Goal: Task Accomplishment & Management: Complete application form

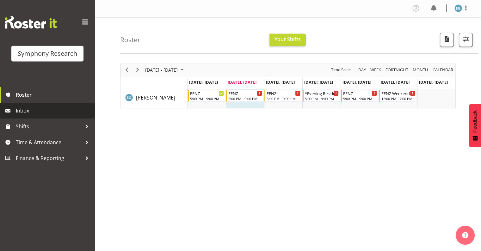
click at [24, 110] on span "Inbox" at bounding box center [54, 110] width 76 height 9
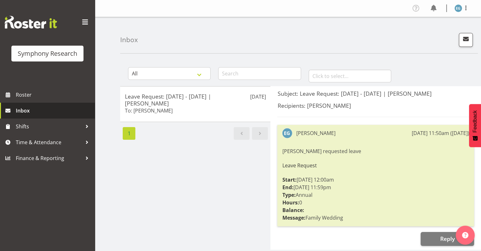
click at [20, 109] on span "Inbox" at bounding box center [54, 110] width 76 height 9
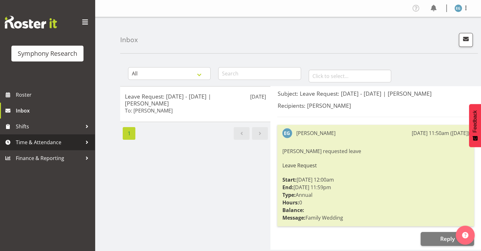
click at [34, 140] on span "Time & Attendance" at bounding box center [49, 141] width 66 height 9
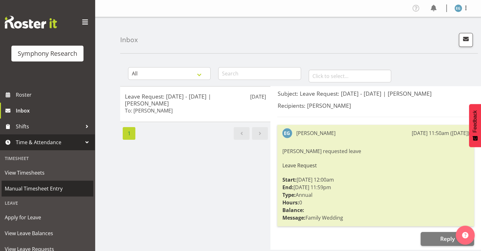
click at [49, 186] on span "Manual Timesheet Entry" at bounding box center [47, 188] width 85 height 9
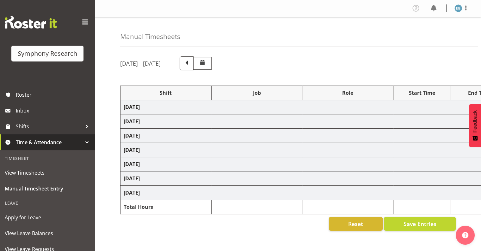
select select "48116"
select select "9636"
select select "297"
select select "48116"
select select "10242"
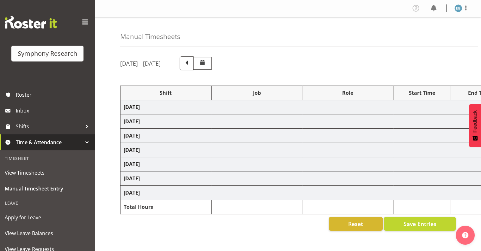
select select "48116"
select select "9636"
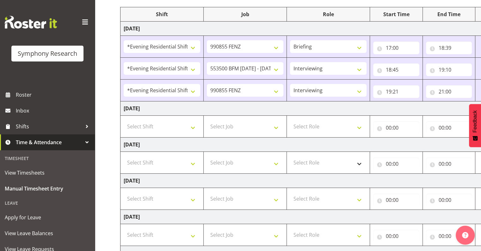
scroll to position [80, 0]
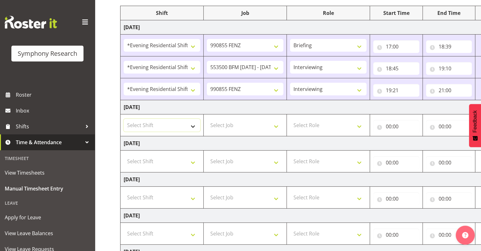
click at [192, 125] on select "Select Shift !!Weekend Residential (Roster IT Shift Label) *Business 9/10am ~ 4…" at bounding box center [162, 125] width 77 height 13
select select "48116"
click at [124, 119] on select "Select Shift !!Weekend Residential (Roster IT Shift Label) *Business 9/10am ~ 4…" at bounding box center [162, 125] width 77 height 13
click at [277, 126] on select "Select Job 550060 IF Admin 553492 World Poll Aus Wave 2 Main 2025 553500 BFM Ju…" at bounding box center [245, 125] width 77 height 13
select select "9636"
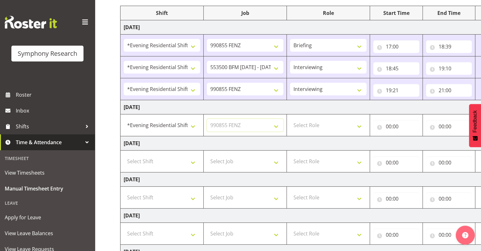
click at [207, 119] on select "Select Job 550060 IF Admin 553492 World Poll Aus Wave 2 Main 2025 553500 BFM Ju…" at bounding box center [245, 125] width 77 height 13
click at [359, 124] on select "Select Role Interviewing Briefing" at bounding box center [328, 125] width 77 height 13
select select "47"
click at [290, 119] on select "Select Role Interviewing Briefing" at bounding box center [328, 125] width 77 height 13
click at [398, 126] on input "00:00" at bounding box center [396, 126] width 46 height 13
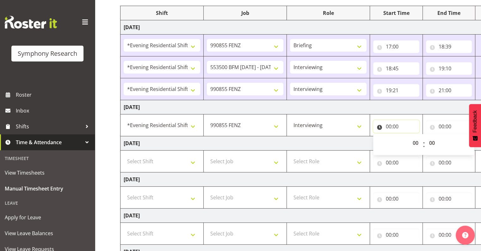
click at [394, 124] on input "00:00" at bounding box center [396, 126] width 46 height 13
click at [390, 124] on input "00:00" at bounding box center [396, 126] width 46 height 13
click at [417, 142] on select "00 01 02 03 04 05 06 07 08 09 10 11 12 13 14 15 16 17 18 19 20 21 22 23" at bounding box center [416, 142] width 14 height 13
select select "17"
click at [409, 136] on select "00 01 02 03 04 05 06 07 08 09 10 11 12 13 14 15 16 17 18 19 20 21 22 23" at bounding box center [416, 142] width 14 height 13
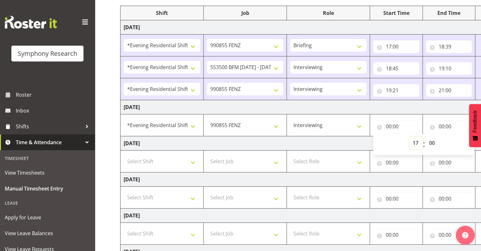
type input "17:00"
click at [447, 125] on input "00:00" at bounding box center [449, 126] width 46 height 13
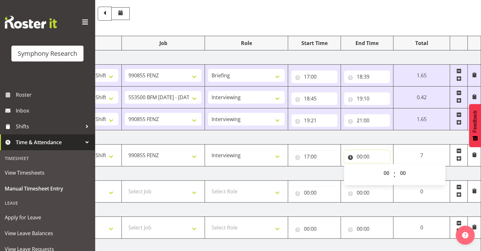
scroll to position [49, 0]
click at [363, 156] on input "00:00" at bounding box center [367, 157] width 46 height 13
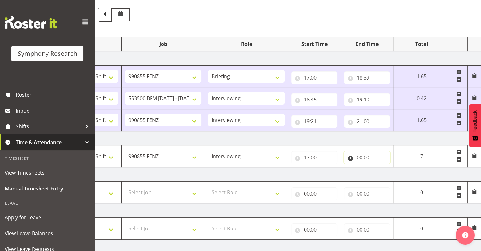
click at [361, 156] on input "00:00" at bounding box center [367, 157] width 46 height 13
click at [386, 173] on select "00 01 02 03 04 05 06 07 08 09 10 11 12 13 14 15 16 17 18 19 20 21 22 23" at bounding box center [387, 173] width 14 height 13
select select "20"
click at [395, 167] on select "00 01 02 03 04 05 06 07 08 09 10 11 12 13 14 15 16 17 18 19 20 21 22 23" at bounding box center [387, 173] width 14 height 13
type input "20:00"
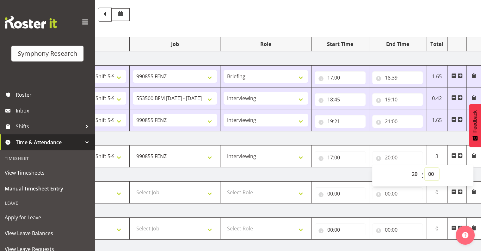
click at [432, 172] on select "00 01 02 03 04 05 06 07 08 09 10 11 12 13 14 15 16 17 18 19 20 21 22 23 24 25 2…" at bounding box center [432, 173] width 14 height 13
select select "30"
click at [425, 167] on select "00 01 02 03 04 05 06 07 08 09 10 11 12 13 14 15 16 17 18 19 20 21 22 23 24 25 2…" at bounding box center [432, 173] width 14 height 13
type input "20:30"
click at [462, 153] on span at bounding box center [460, 155] width 5 height 5
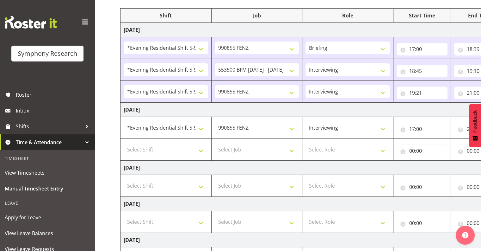
scroll to position [71, 0]
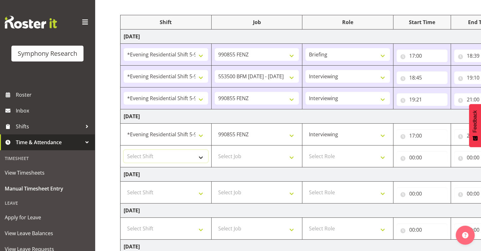
click at [201, 155] on select "Select Shift !!Weekend Residential (Roster IT Shift Label) *Business 9/10am ~ 4…" at bounding box center [166, 156] width 84 height 13
select select "48116"
click at [124, 150] on select "Select Shift !!Weekend Residential (Roster IT Shift Label) *Business 9/10am ~ 4…" at bounding box center [166, 156] width 84 height 13
click at [293, 156] on select "Select Job 550060 IF Admin 553492 World Poll Aus Wave 2 Main 2025 553500 BFM Ju…" at bounding box center [257, 156] width 84 height 13
select select "10242"
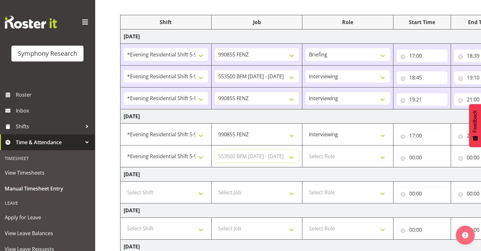
click at [215, 150] on select "Select Job 550060 IF Admin 553492 World Poll Aus Wave 2 Main 2025 553500 BFM Ju…" at bounding box center [257, 156] width 84 height 13
click at [381, 154] on select "Select Role Interviewing Briefing" at bounding box center [348, 156] width 84 height 13
select select "47"
click at [306, 150] on select "Select Role Interviewing Briefing" at bounding box center [348, 156] width 84 height 13
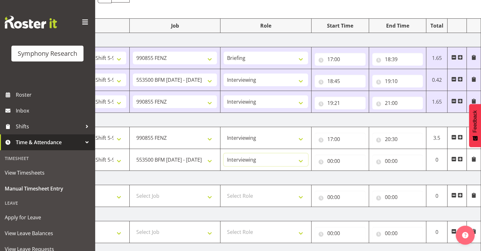
scroll to position [62, 0]
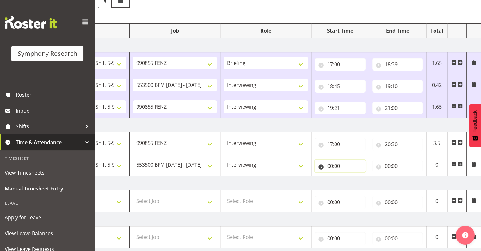
click at [334, 164] on input "00:00" at bounding box center [340, 165] width 51 height 13
click at [356, 181] on select "00 01 02 03 04 05 06 07 08 09 10 11 12 13 14 15 16 17 18 19 20 21 22 23" at bounding box center [358, 182] width 14 height 13
select select "20"
click at [351, 176] on select "00 01 02 03 04 05 06 07 08 09 10 11 12 13 14 15 16 17 18 19 20 21 22 23" at bounding box center [358, 182] width 14 height 13
type input "20:00"
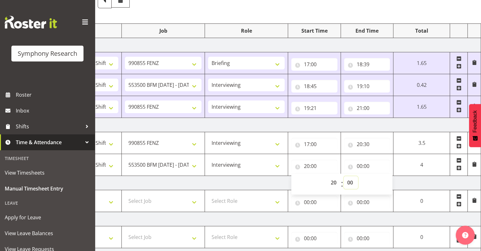
click at [350, 178] on select "00 01 02 03 04 05 06 07 08 09 10 11 12 13 14 15 16 17 18 19 20 21 22 23 24 25 2…" at bounding box center [351, 182] width 14 height 13
select select "32"
click at [358, 176] on select "00 01 02 03 04 05 06 07 08 09 10 11 12 13 14 15 16 17 18 19 20 21 22 23 24 25 2…" at bounding box center [351, 182] width 14 height 13
type input "20:32"
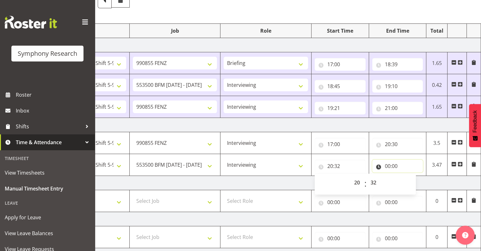
click at [395, 165] on input "00:00" at bounding box center [397, 165] width 51 height 13
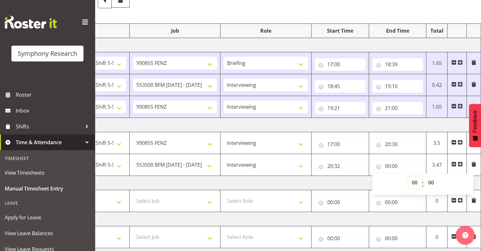
click at [414, 180] on select "00 01 02 03 04 05 06 07 08 09 10 11 12 13 14 15 16 17 18 19 20 21 22 23" at bounding box center [416, 182] width 14 height 13
select select "21"
click at [409, 176] on select "00 01 02 03 04 05 06 07 08 09 10 11 12 13 14 15 16 17 18 19 20 21 22 23" at bounding box center [416, 182] width 14 height 13
type input "21:00"
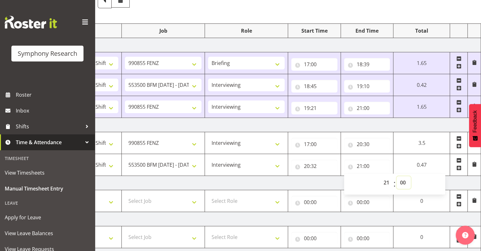
click at [404, 182] on select "00 01 02 03 04 05 06 07 08 09 10 11 12 13 14 15 16 17 18 19 20 21 22 23 24 25 2…" at bounding box center [404, 182] width 14 height 13
select select "15"
click at [397, 176] on select "00 01 02 03 04 05 06 07 08 09 10 11 12 13 14 15 16 17 18 19 20 21 22 23 24 25 2…" at bounding box center [404, 182] width 14 height 13
type input "21:15"
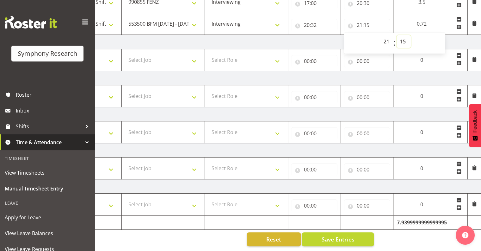
scroll to position [206, 0]
click at [336, 235] on span "Save Entries" at bounding box center [338, 239] width 33 height 8
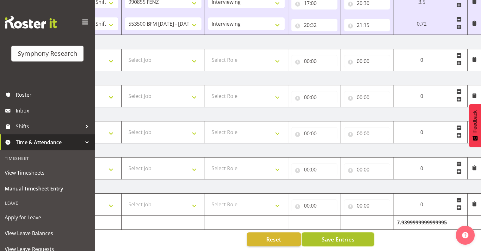
click at [339, 236] on span "Save Entries" at bounding box center [338, 239] width 33 height 8
click at [327, 235] on span "Save Entries" at bounding box center [338, 239] width 33 height 8
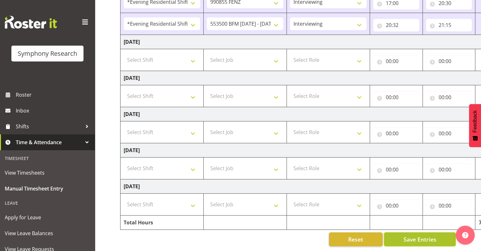
click at [410, 235] on span "Save Entries" at bounding box center [419, 239] width 33 height 8
click at [426, 235] on span "Save Entries" at bounding box center [419, 239] width 33 height 8
click at [419, 235] on span "Save Entries" at bounding box center [419, 239] width 33 height 8
